Goal: Task Accomplishment & Management: Manage account settings

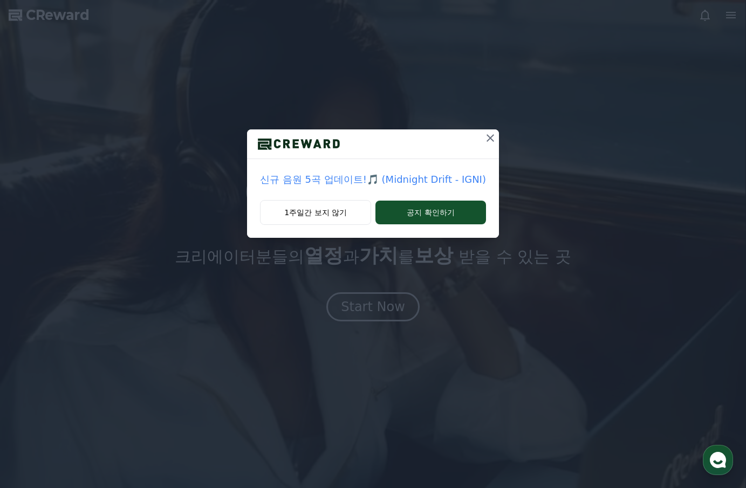
click at [489, 137] on icon at bounding box center [491, 138] width 8 height 8
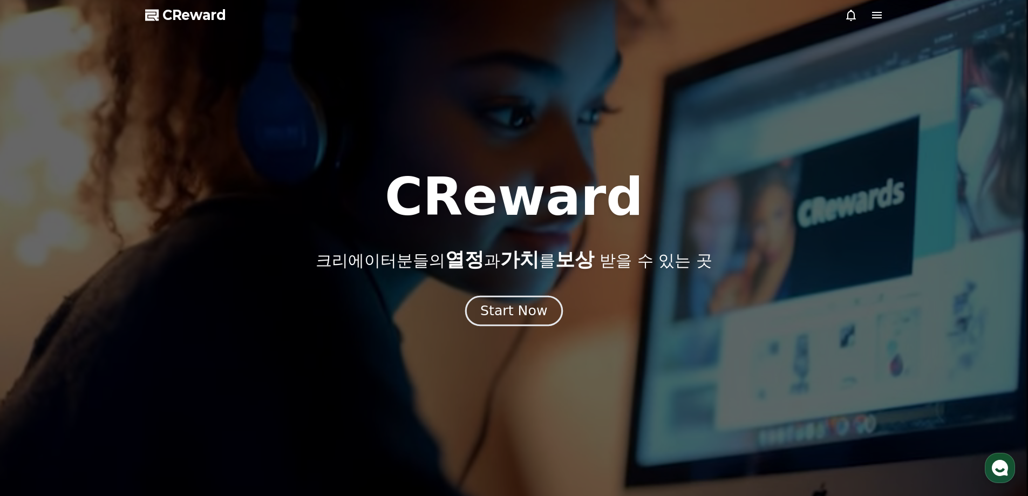
click at [519, 309] on div "Start Now" at bounding box center [513, 311] width 67 height 18
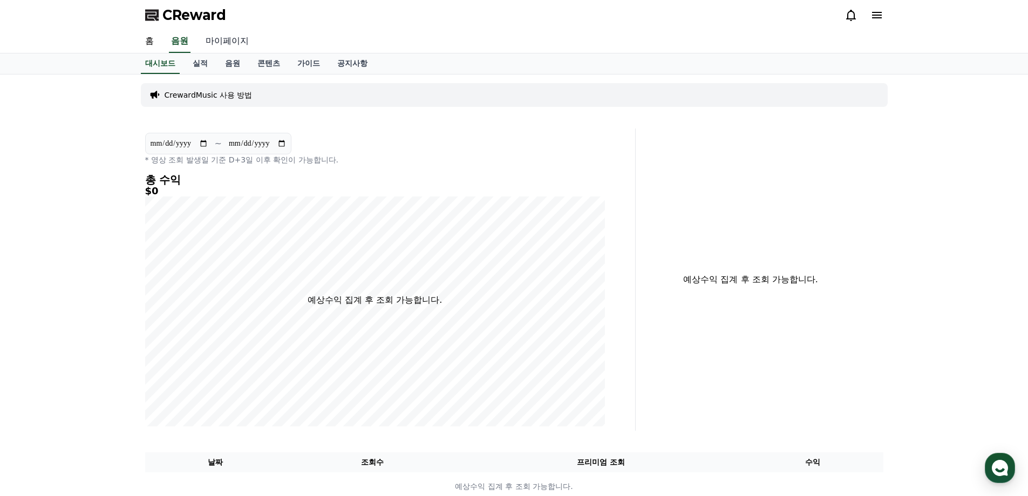
click at [227, 40] on link "마이페이지" at bounding box center [227, 41] width 60 height 23
select select "**********"
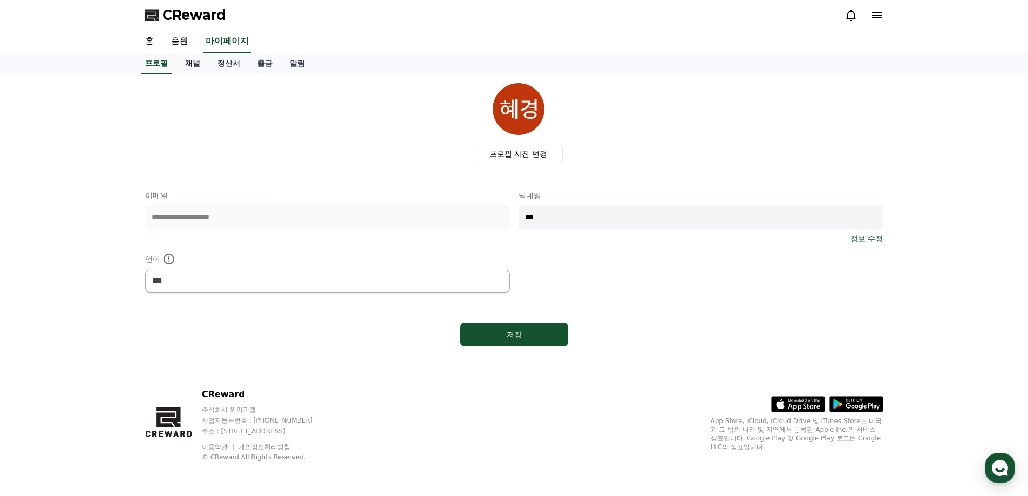
click at [196, 63] on link "채널" at bounding box center [192, 63] width 32 height 21
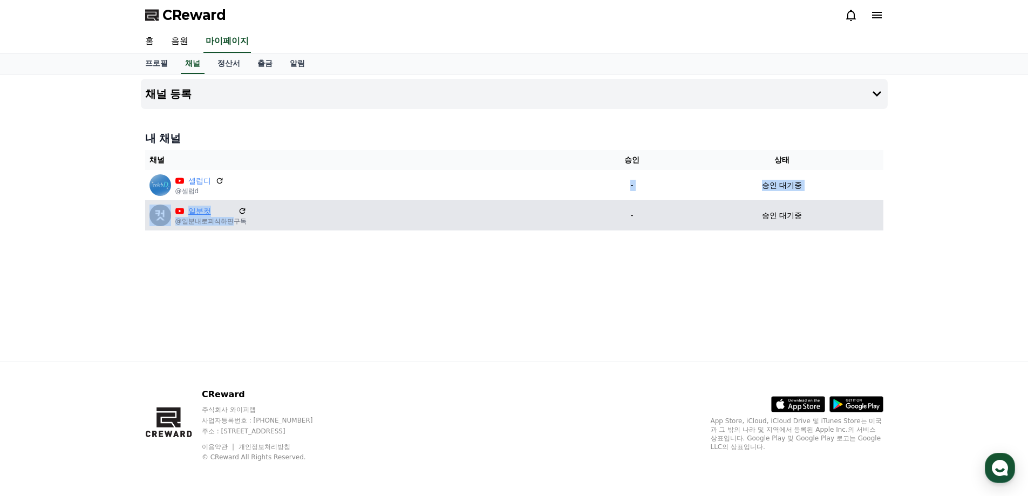
click at [229, 216] on table "채널 승인 상태 셀럽디 @셀럽d - 승인 대기중 일분컷 @일분내로피식하면구독 - 승인 대기중" at bounding box center [514, 190] width 738 height 80
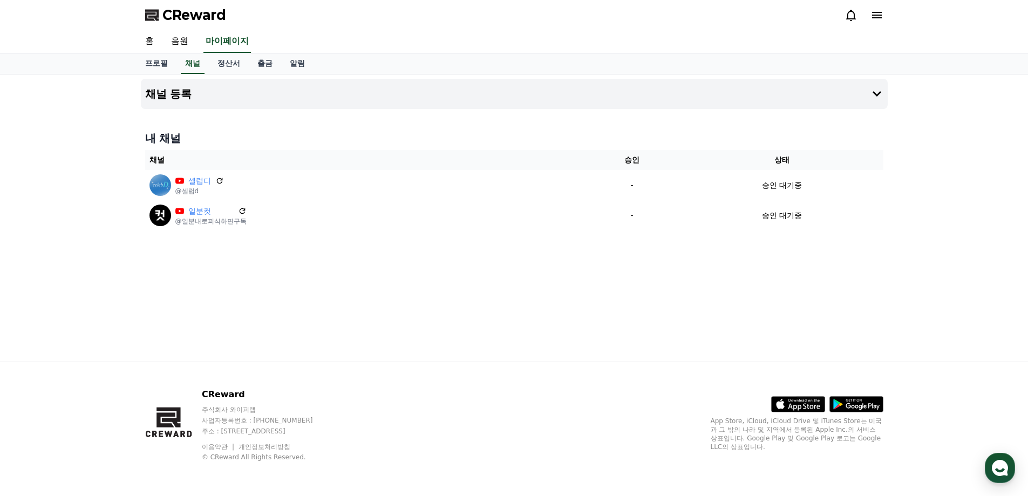
click at [299, 254] on div "채널 등록 내 채널 채널 승인 상태 셀럽디 @셀럽d - 승인 대기중 일분컷 @일분내로피식하면구독 - 승인 대기중" at bounding box center [514, 217] width 755 height 287
